Goal: Task Accomplishment & Management: Manage account settings

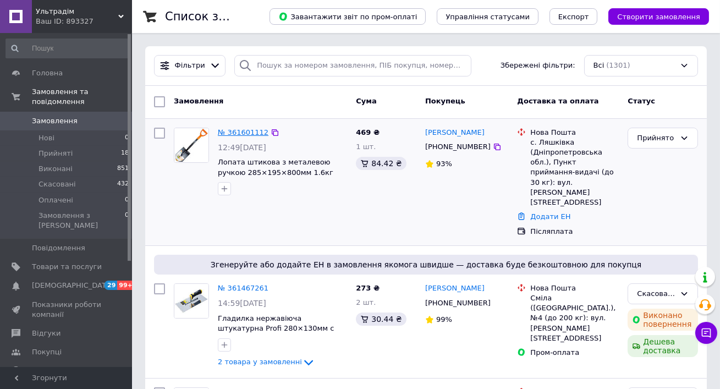
click at [250, 133] on link "№ 361601112" at bounding box center [243, 132] width 51 height 8
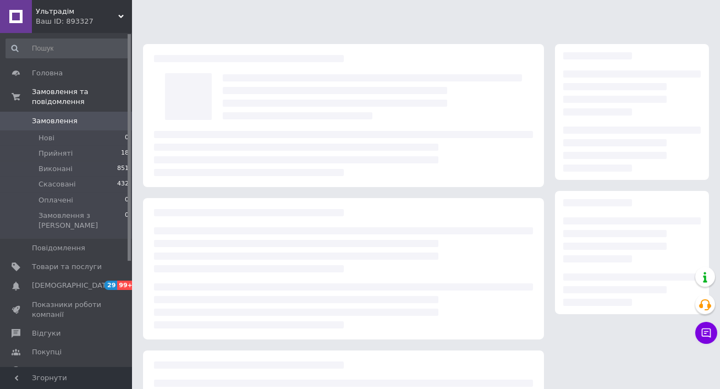
click at [297, 172] on div at bounding box center [343, 153] width 379 height 45
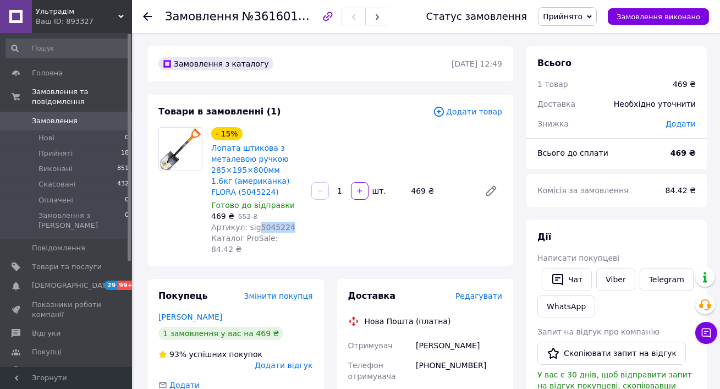
drag, startPoint x: 294, startPoint y: 226, endPoint x: 258, endPoint y: 226, distance: 35.8
click at [258, 226] on div "Артикул: sig5045224" at bounding box center [256, 227] width 91 height 11
copy span "5045224"
click at [58, 262] on span "Товари та послуги" at bounding box center [67, 267] width 70 height 10
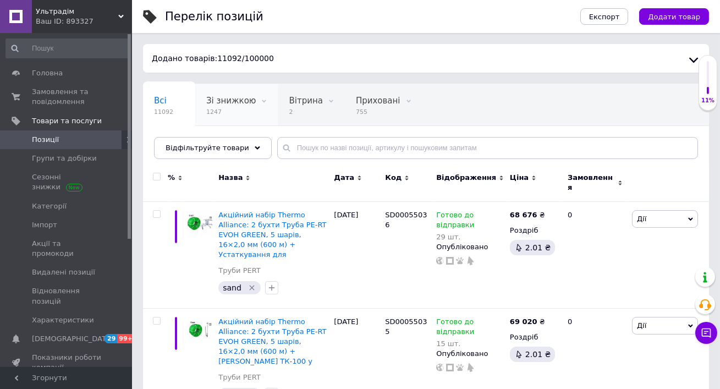
click at [220, 99] on span "Зі знижкою" at bounding box center [231, 101] width 50 height 10
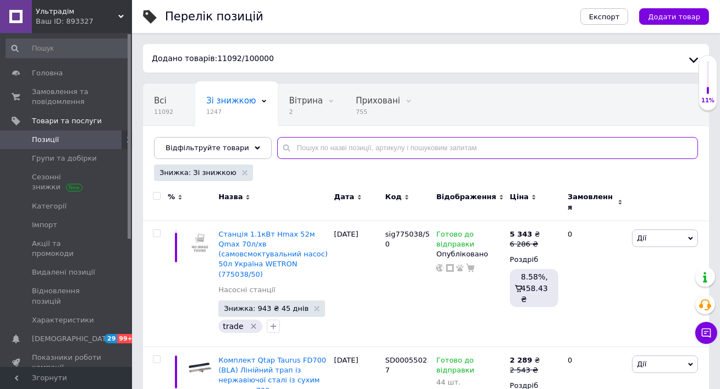
click at [319, 146] on input "text" at bounding box center [487, 148] width 421 height 22
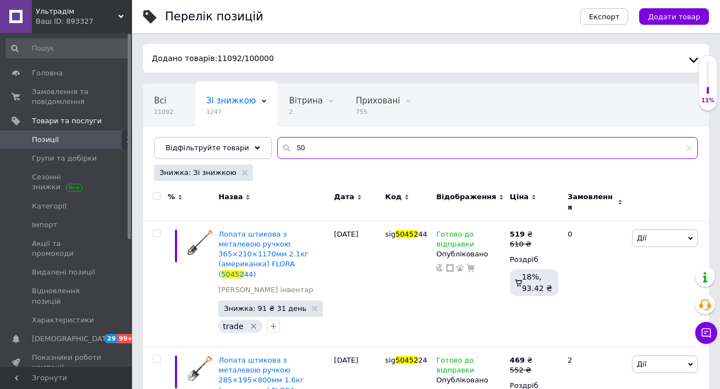
type input "5"
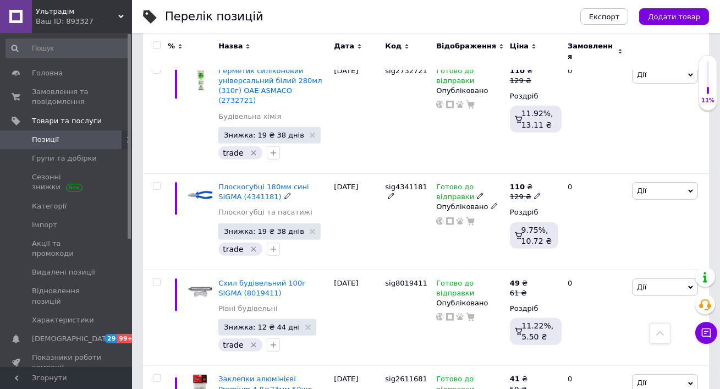
scroll to position [990, 0]
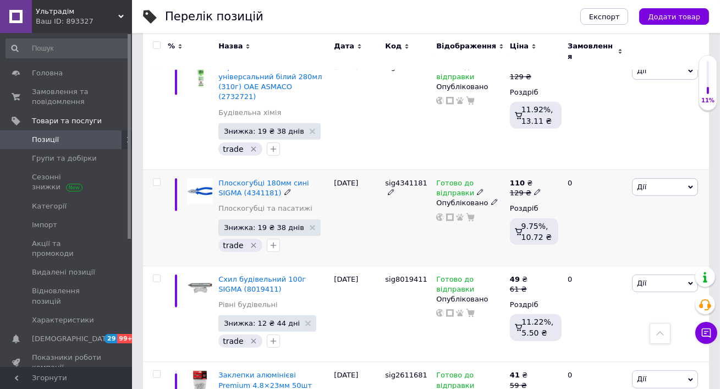
click at [157, 179] on input "checkbox" at bounding box center [156, 182] width 7 height 7
checkbox input "true"
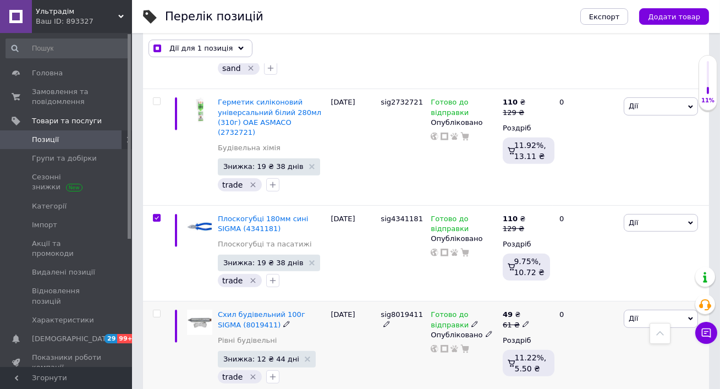
click at [157, 310] on input "checkbox" at bounding box center [156, 313] width 7 height 7
checkbox input "true"
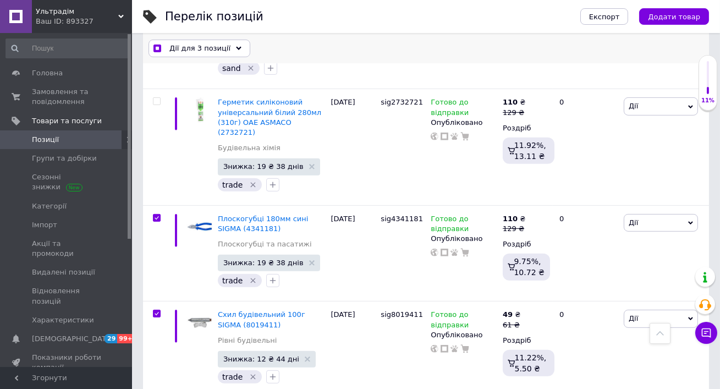
click at [232, 51] on div "Дії для 3 позиції" at bounding box center [200, 49] width 102 height 18
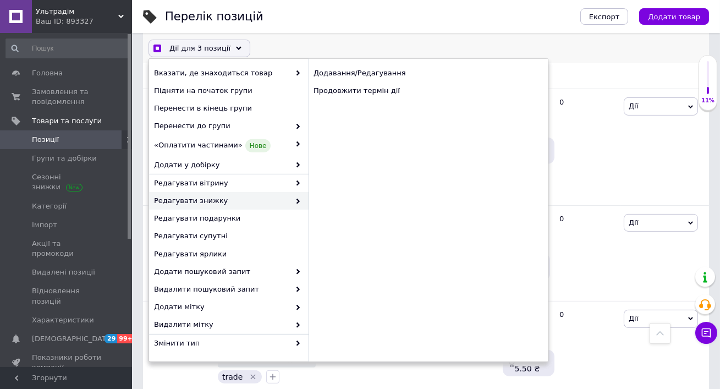
click at [295, 199] on icon at bounding box center [298, 201] width 6 height 6
click at [355, 74] on div "Додавання/Редагування" at bounding box center [428, 73] width 239 height 18
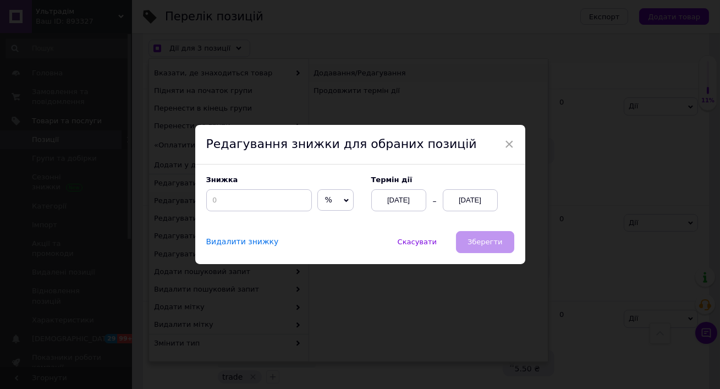
scroll to position [946, 0]
click at [279, 179] on label "Знижка" at bounding box center [283, 180] width 154 height 8
click at [234, 202] on input at bounding box center [259, 200] width 106 height 22
checkbox input "true"
type input "1"
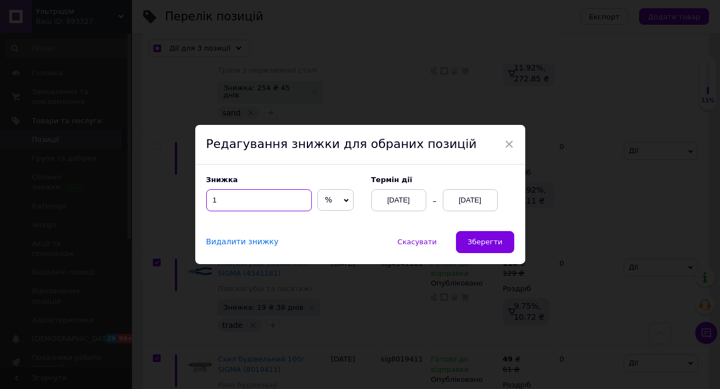
checkbox input "true"
type input "10"
click at [506, 147] on span "×" at bounding box center [510, 144] width 10 height 19
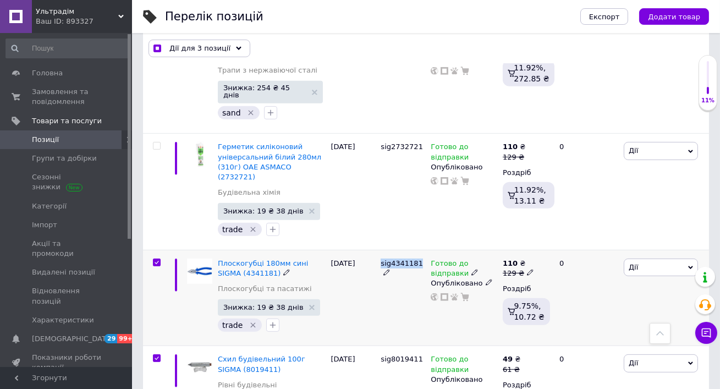
copy span "sig4341181"
click at [118, 18] on div "Ваш ID: 893327" at bounding box center [84, 22] width 96 height 10
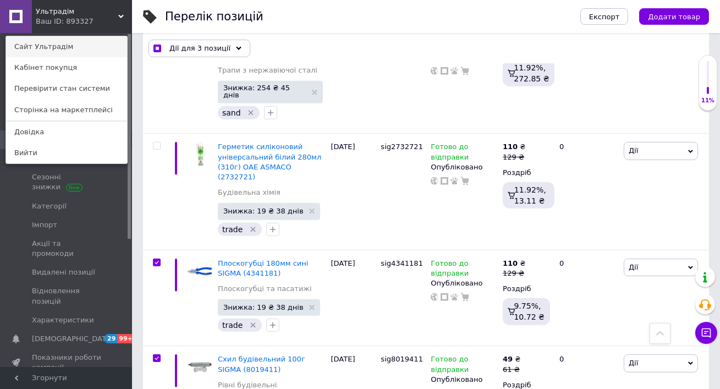
click at [55, 43] on link "Сайт Ультрадім" at bounding box center [66, 46] width 121 height 21
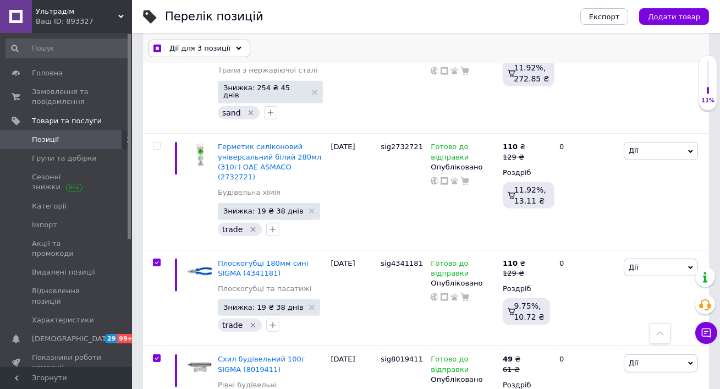
click at [230, 45] on div "Дії для 3 позиції" at bounding box center [200, 49] width 102 height 18
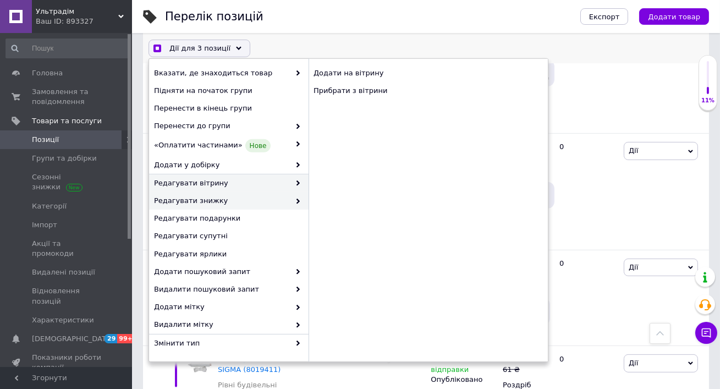
click at [209, 200] on span "Редагувати знижку" at bounding box center [222, 201] width 136 height 10
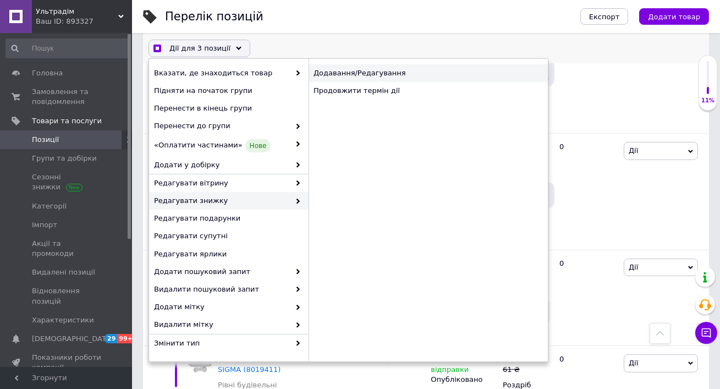
click at [369, 73] on div "Додавання/Редагування" at bounding box center [428, 73] width 239 height 18
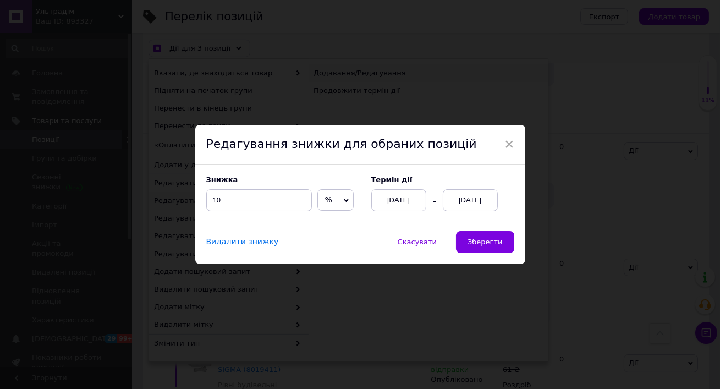
scroll to position [901, 0]
click at [487, 239] on span "Зберегти" at bounding box center [485, 242] width 35 height 8
checkbox input "true"
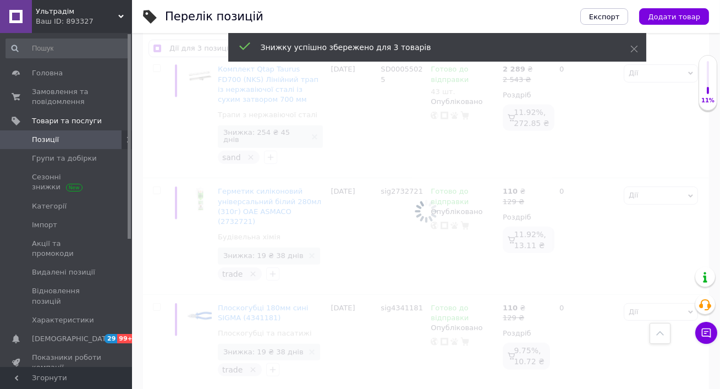
checkbox input "false"
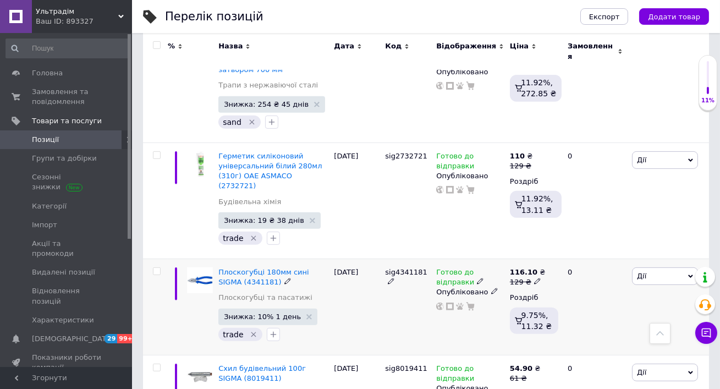
click at [322, 309] on div "Знижка: 10% 1 день trade" at bounding box center [273, 326] width 110 height 35
click at [157, 152] on input "checkbox" at bounding box center [156, 155] width 7 height 7
checkbox input "true"
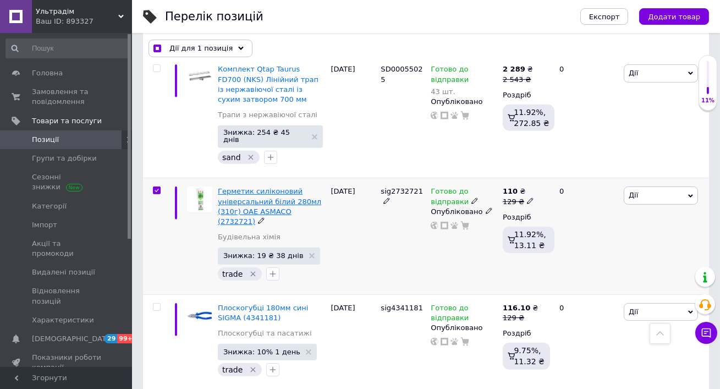
click at [299, 187] on span "Герметик силіконовий універсальний білий 280мл (310г) ОАЕ ASMACO (2732721)" at bounding box center [269, 206] width 103 height 39
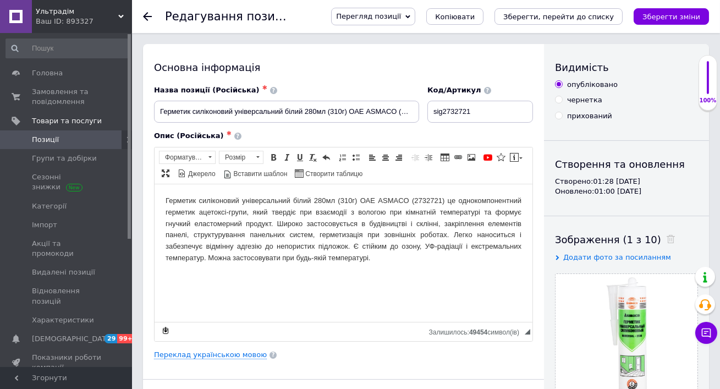
click at [150, 16] on use at bounding box center [147, 16] width 9 height 9
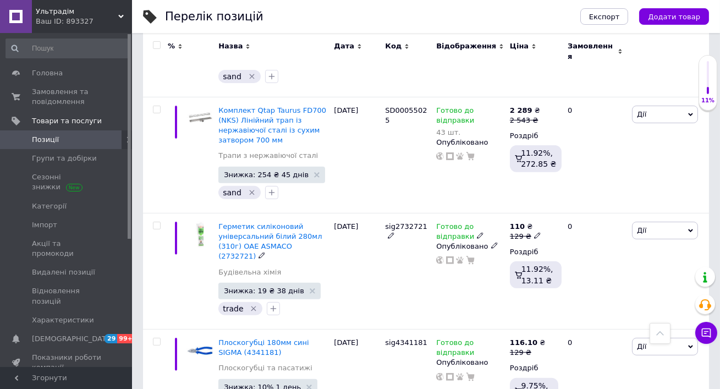
scroll to position [918, 0]
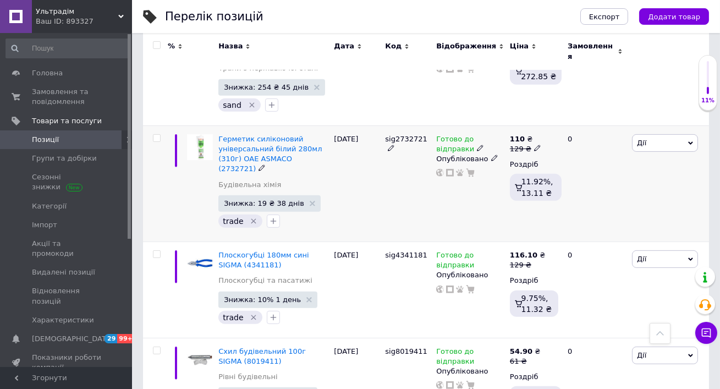
click at [158, 135] on input "checkbox" at bounding box center [156, 138] width 7 height 7
checkbox input "true"
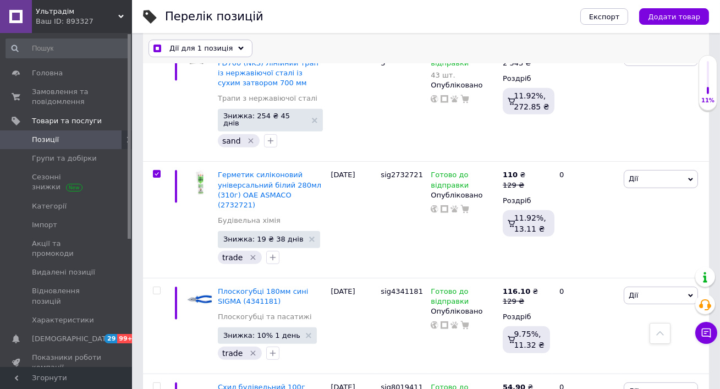
click at [232, 51] on div "Дії для 1 позиція" at bounding box center [201, 49] width 104 height 18
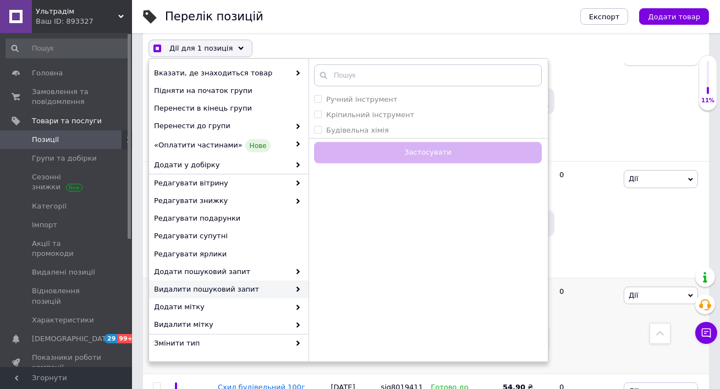
click at [580, 294] on div "0" at bounding box center [587, 326] width 68 height 96
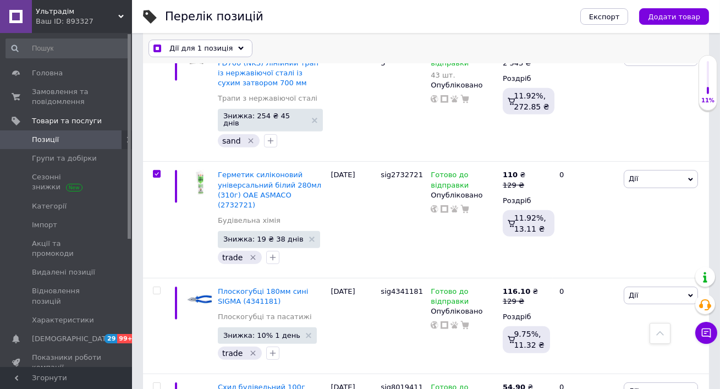
click at [238, 47] on use at bounding box center [241, 47] width 6 height 3
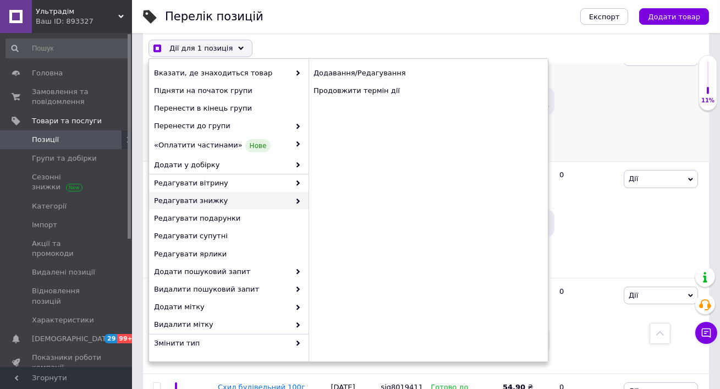
click at [571, 88] on div "0" at bounding box center [587, 101] width 68 height 122
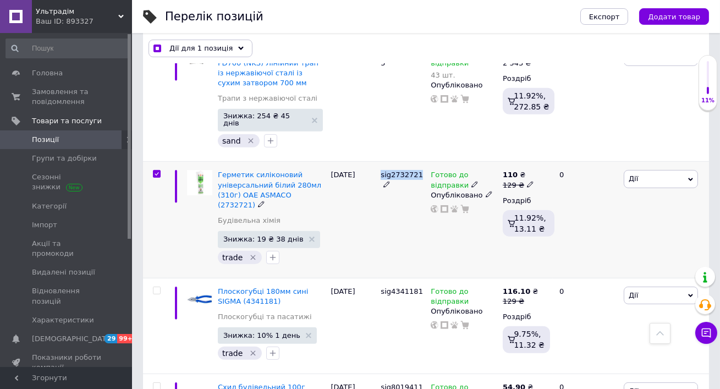
copy span "sig2732721"
click at [238, 51] on icon at bounding box center [241, 49] width 6 height 6
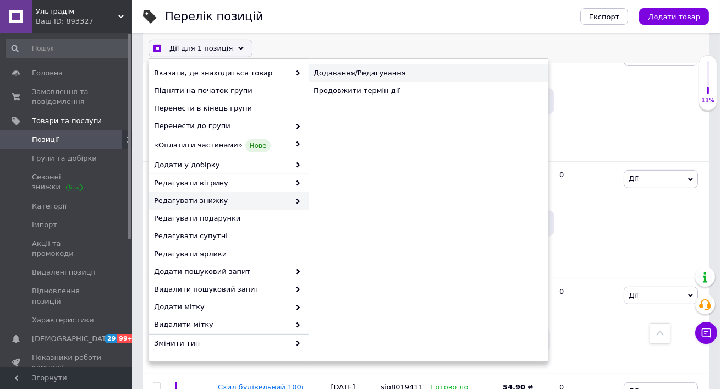
click at [369, 74] on div "Додавання/Редагування" at bounding box center [428, 73] width 239 height 18
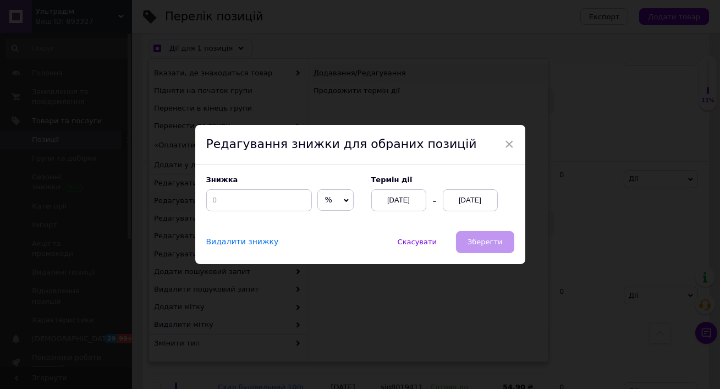
scroll to position [873, 0]
click at [234, 205] on input at bounding box center [259, 200] width 106 height 22
checkbox input "true"
type input "1"
checkbox input "true"
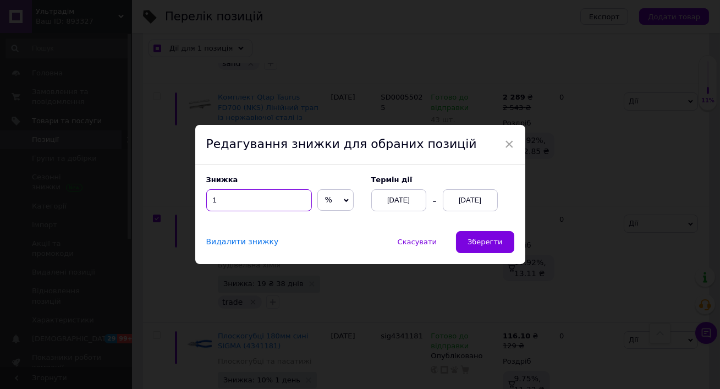
type input "10"
checkbox input "true"
type input "10"
click at [460, 202] on div "[DATE]" at bounding box center [470, 200] width 55 height 22
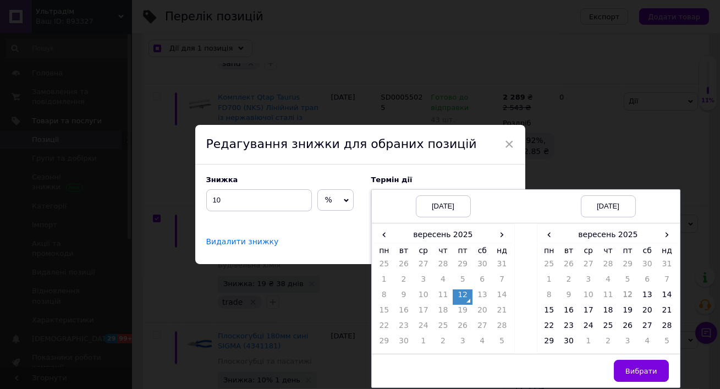
click at [525, 303] on td at bounding box center [526, 288] width 22 height 131
click at [664, 236] on span "›" at bounding box center [667, 235] width 20 height 16
click at [550, 312] on td "20" at bounding box center [550, 312] width 20 height 15
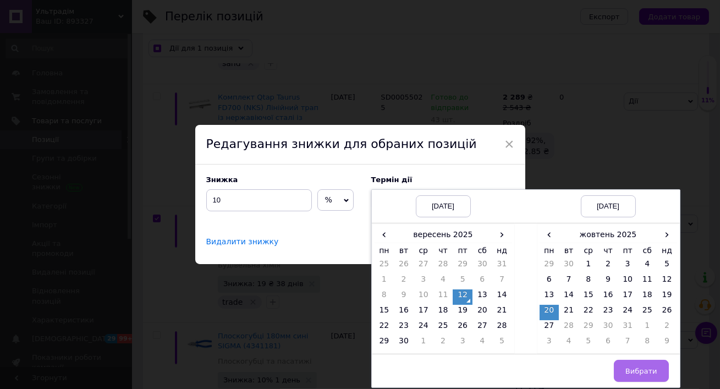
click at [633, 365] on button "Вибрати" at bounding box center [641, 371] width 55 height 22
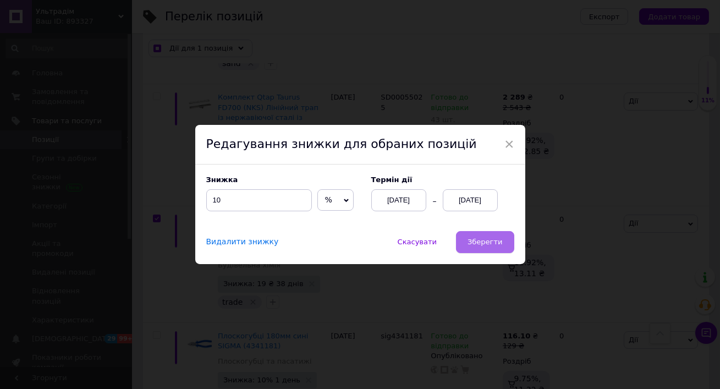
click at [484, 245] on span "Зберегти" at bounding box center [485, 242] width 35 height 8
checkbox input "true"
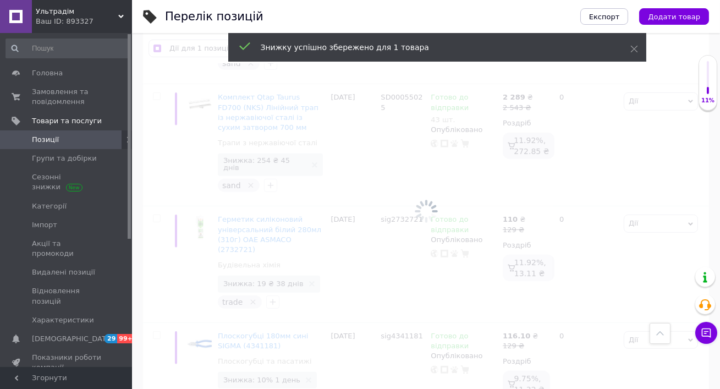
checkbox input "false"
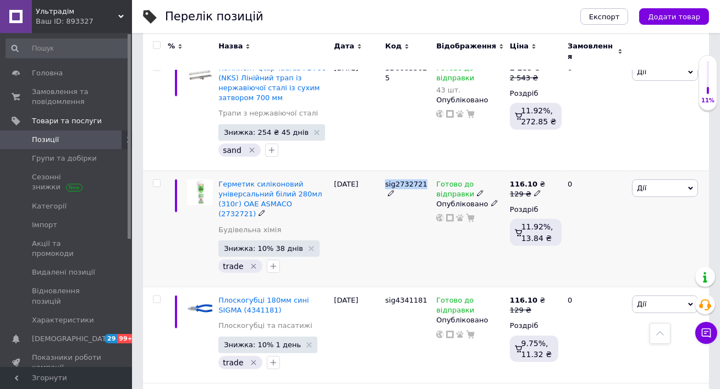
copy span "sig2732721"
